Goal: Task Accomplishment & Management: Manage account settings

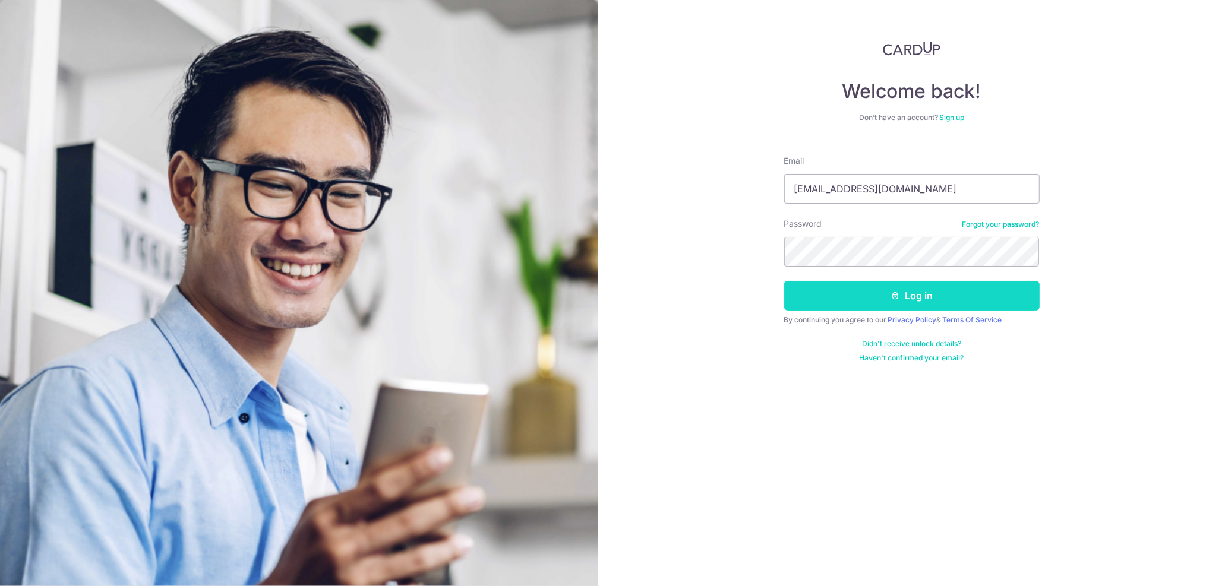
click at [1020, 305] on button "Log in" at bounding box center [911, 296] width 255 height 30
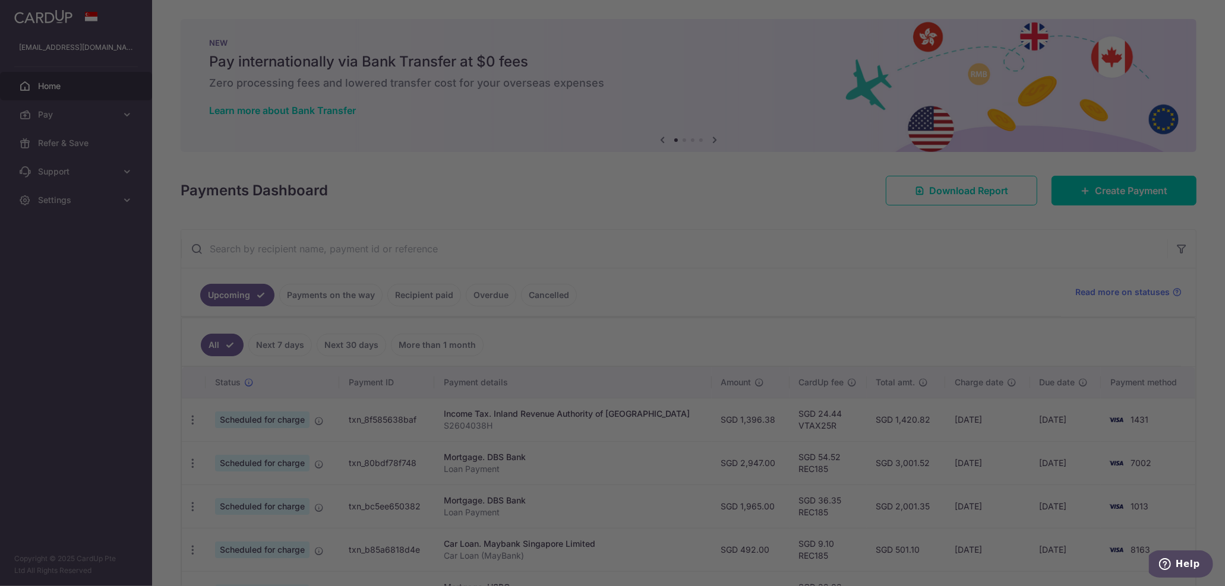
click at [61, 205] on div at bounding box center [618, 296] width 1237 height 592
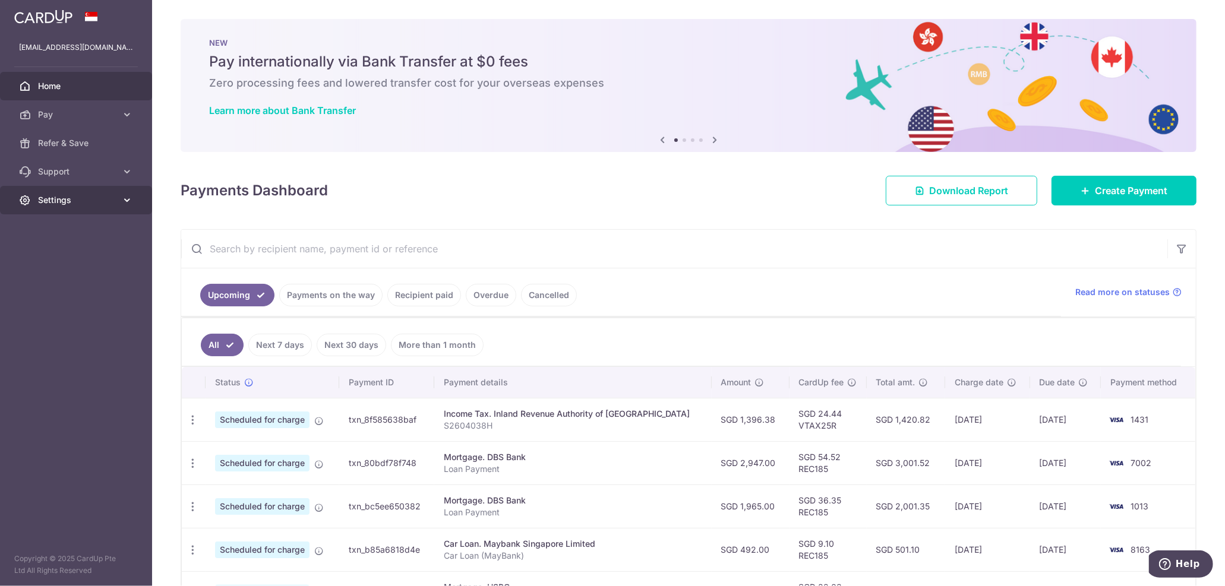
click at [50, 209] on link "Settings" at bounding box center [76, 200] width 152 height 29
click at [60, 248] on link "Logout" at bounding box center [76, 257] width 152 height 29
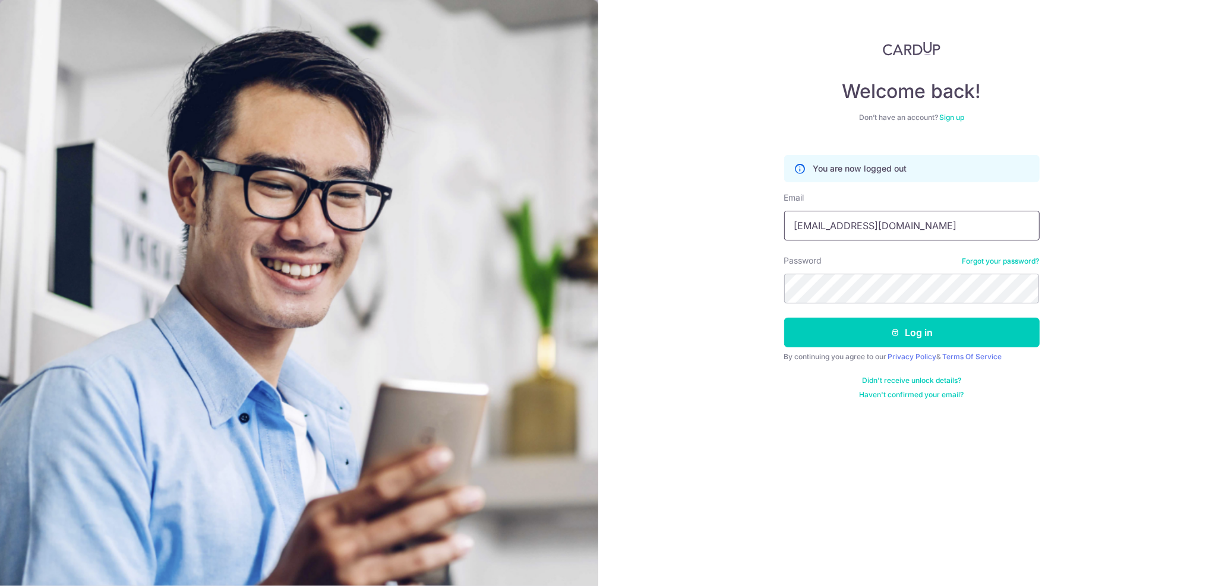
click at [975, 232] on input "[EMAIL_ADDRESS][DOMAIN_NAME]" at bounding box center [911, 226] width 255 height 30
type input "[EMAIL_ADDRESS][DOMAIN_NAME]"
click at [898, 328] on icon "submit" at bounding box center [895, 333] width 10 height 10
